Goal: Information Seeking & Learning: Compare options

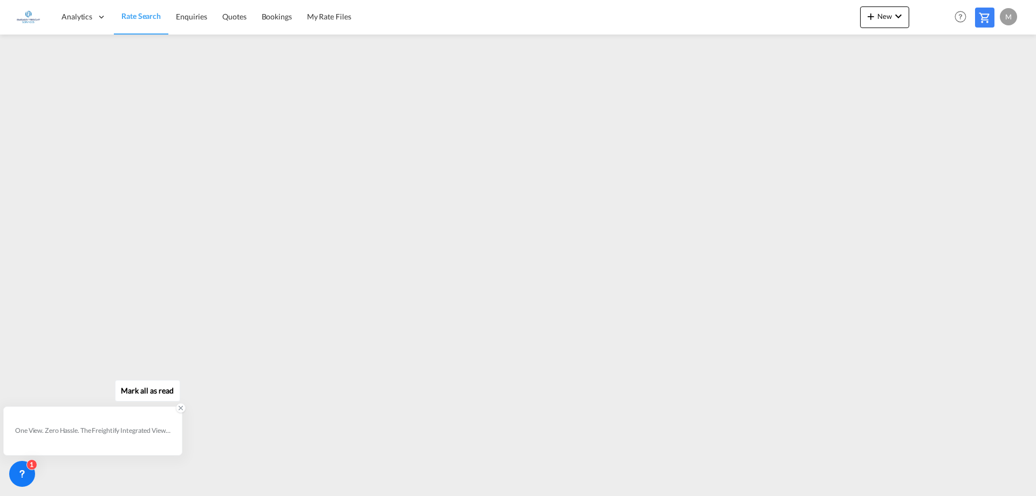
click at [180, 408] on icon at bounding box center [181, 408] width 8 height 8
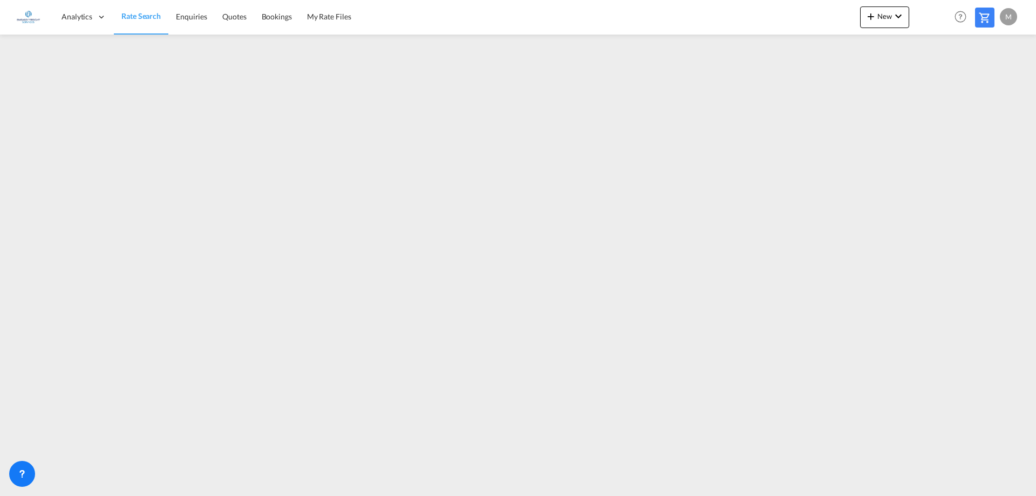
click at [141, 19] on span "Rate Search" at bounding box center [140, 15] width 39 height 9
click at [136, 20] on span "Rate Search" at bounding box center [140, 15] width 39 height 9
click at [139, 17] on span "Rate Search" at bounding box center [140, 15] width 39 height 9
click at [140, 20] on span "Rate Search" at bounding box center [140, 15] width 39 height 9
